Goal: Navigation & Orientation: Understand site structure

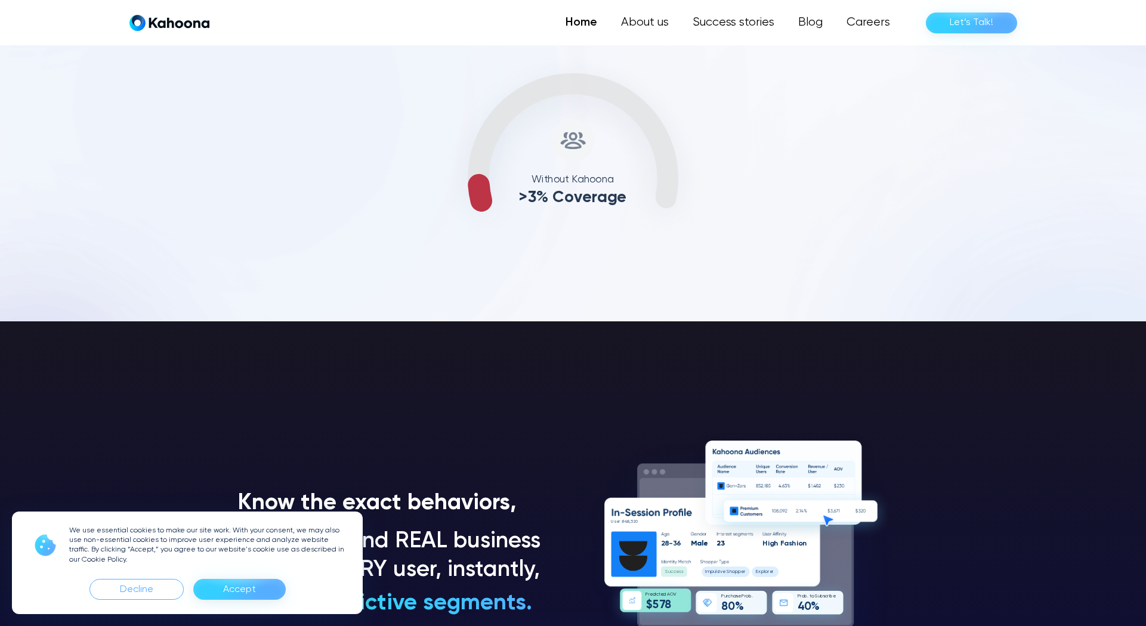
scroll to position [744, 0]
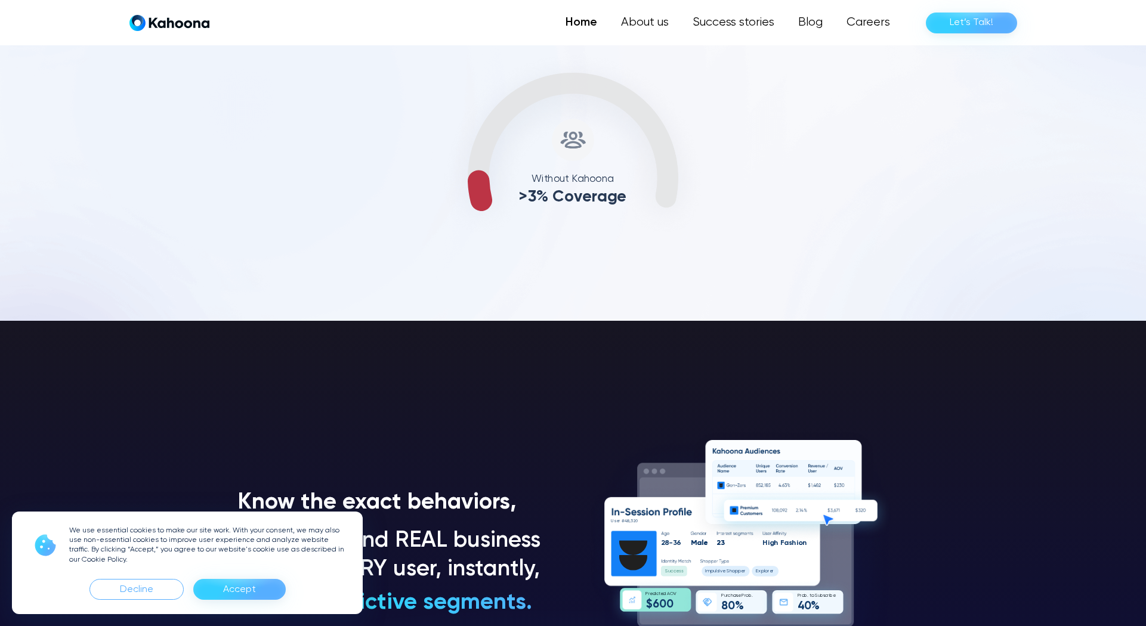
click at [265, 595] on div "Accept" at bounding box center [239, 589] width 92 height 21
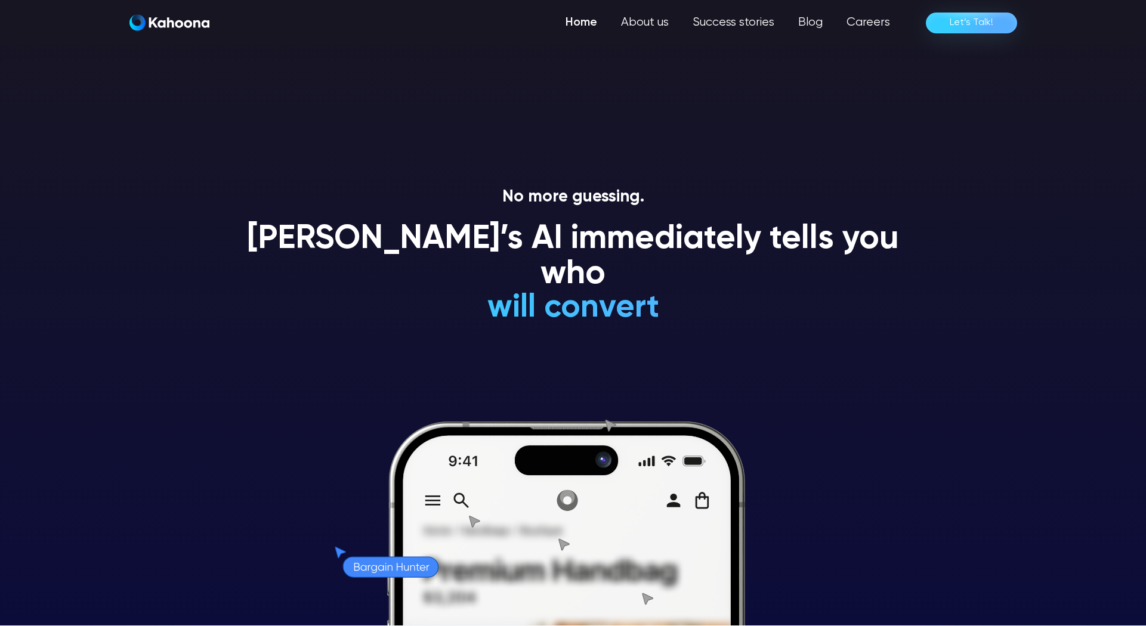
scroll to position [0, 0]
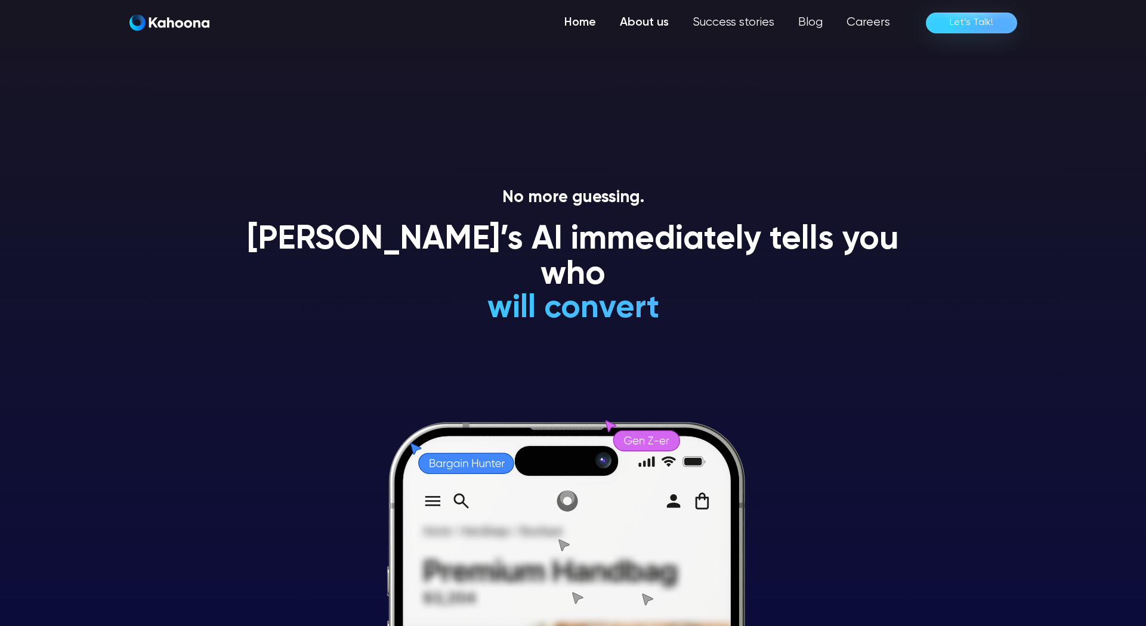
click at [663, 27] on link "About us" at bounding box center [644, 23] width 73 height 24
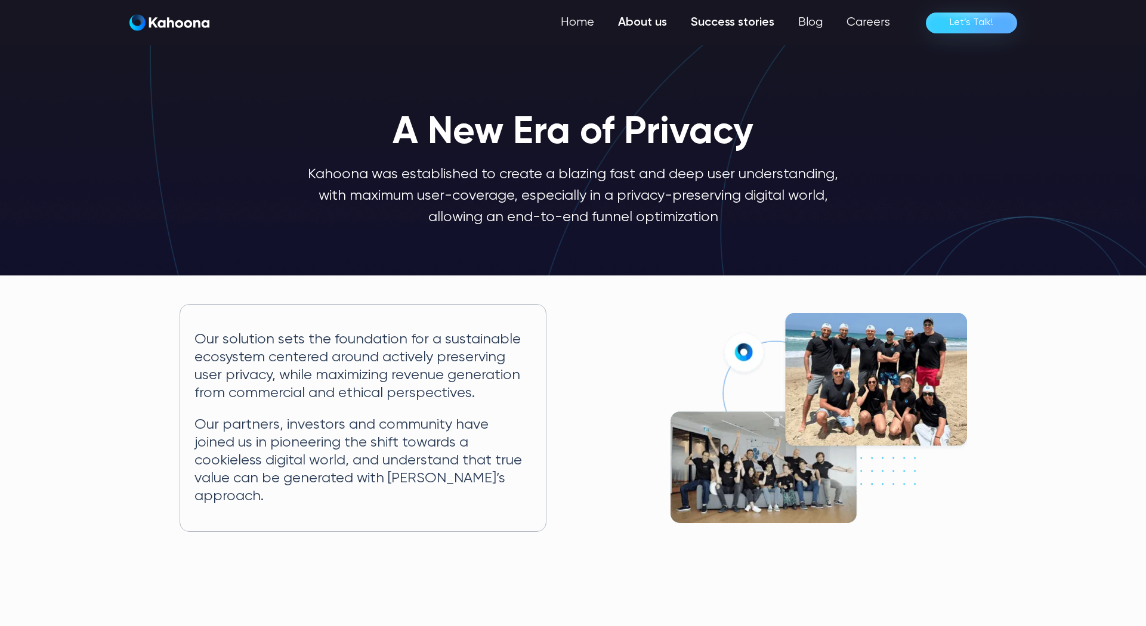
click at [744, 28] on link "Success stories" at bounding box center [732, 23] width 107 height 24
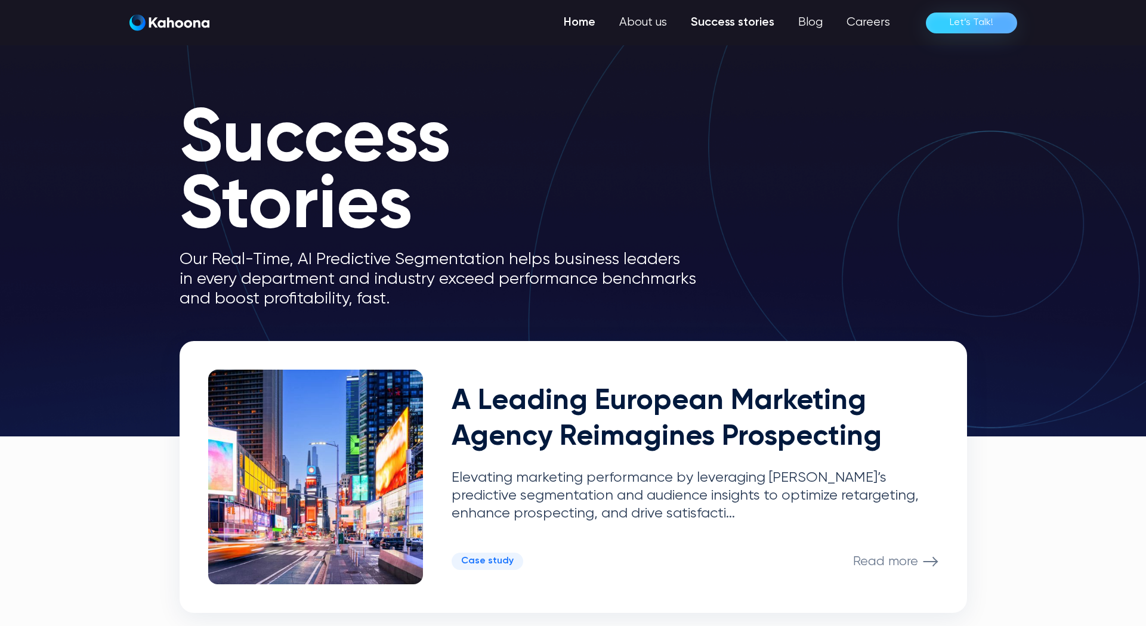
click at [595, 21] on link "Home" at bounding box center [579, 23] width 55 height 24
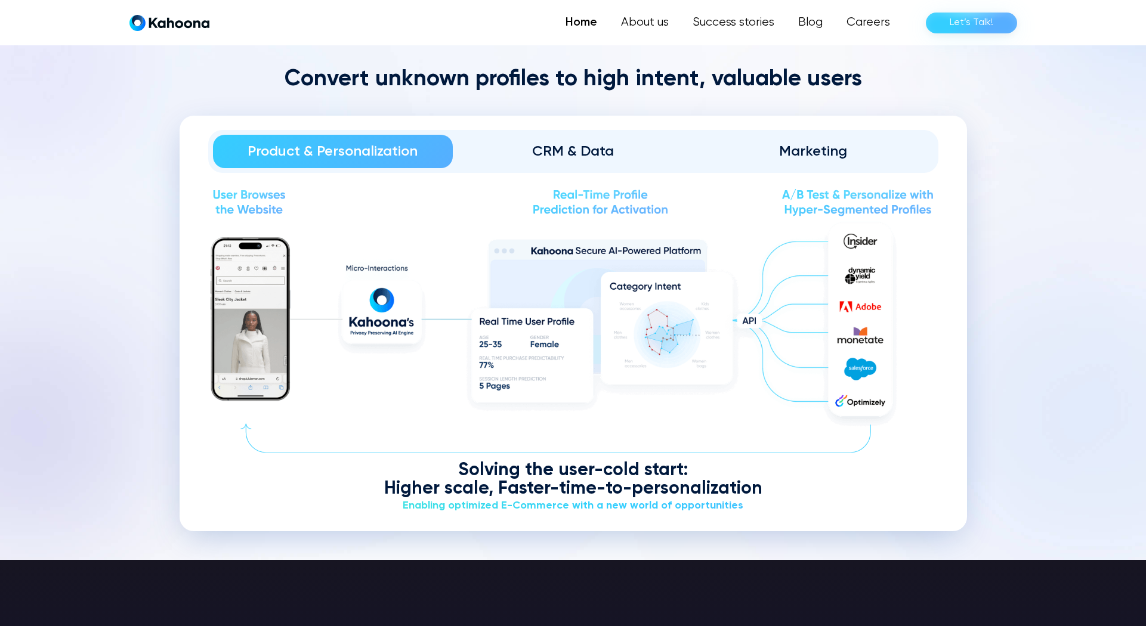
scroll to position [1489, 0]
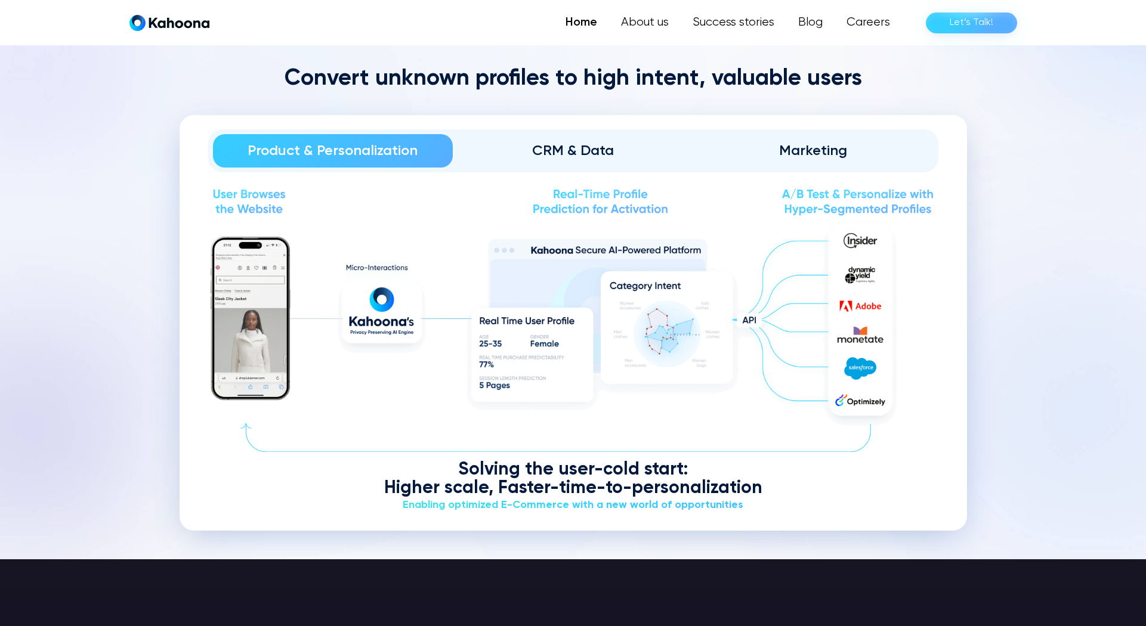
click at [542, 154] on div "CRM & Data" at bounding box center [572, 150] width 207 height 19
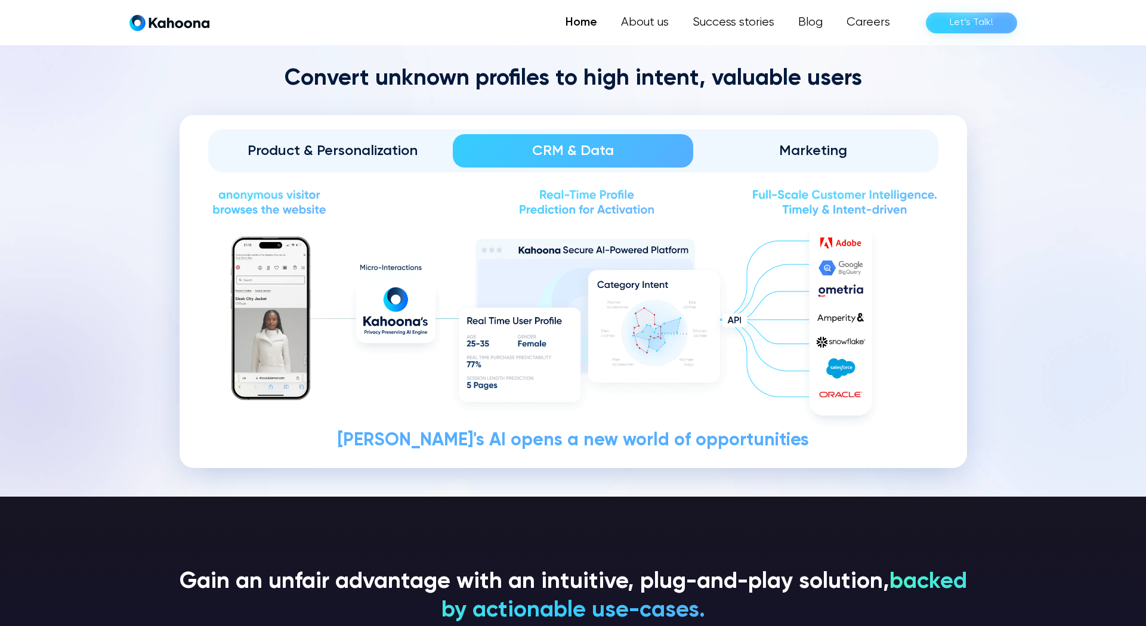
click at [823, 155] on div "Marketing" at bounding box center [813, 150] width 207 height 19
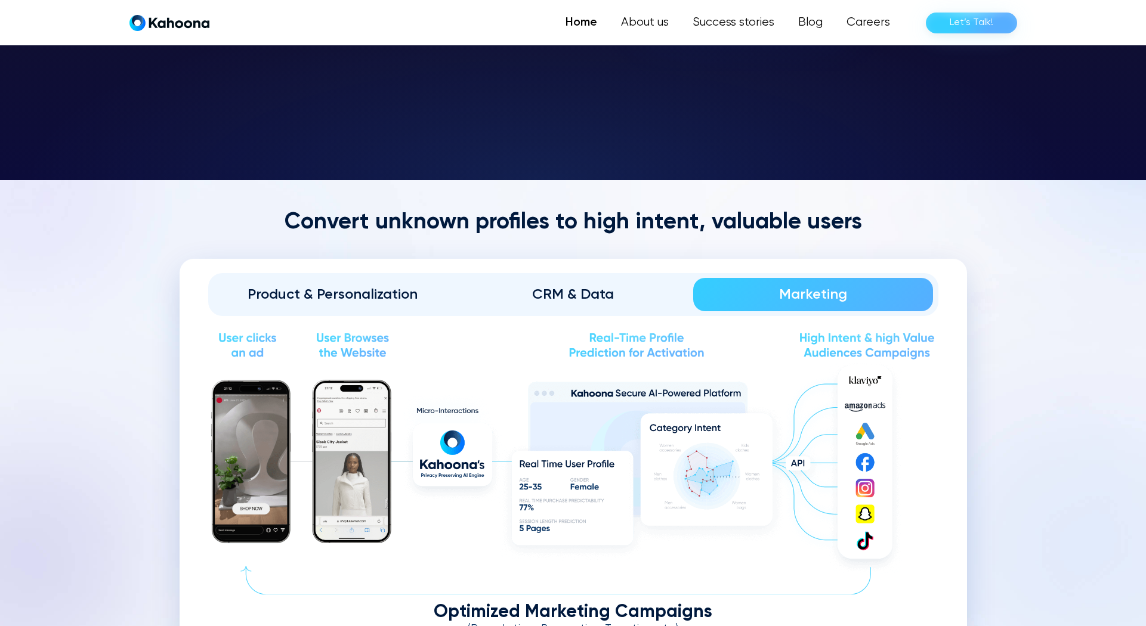
scroll to position [1346, 0]
